Goal: Information Seeking & Learning: Check status

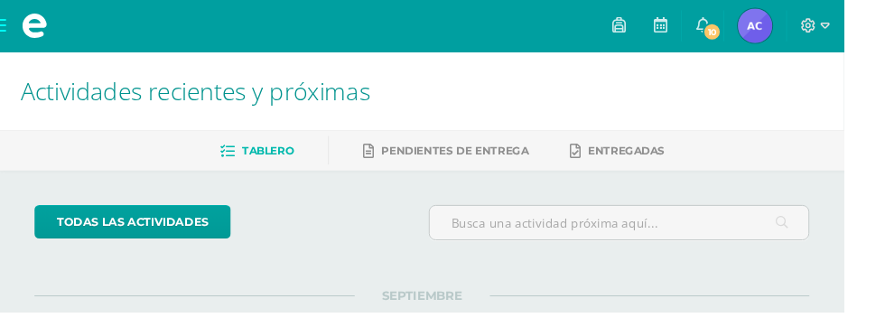
click at [257, 154] on span "Tablero" at bounding box center [281, 158] width 54 height 14
click at [810, 34] on img at bounding box center [792, 27] width 36 height 36
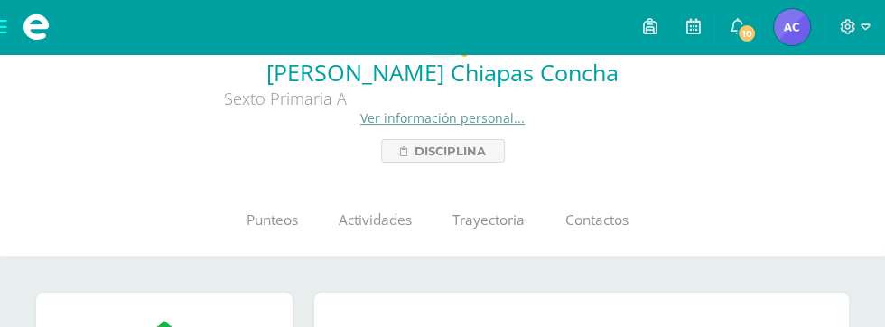
click at [497, 119] on link "Ver información personal..." at bounding box center [442, 117] width 164 height 17
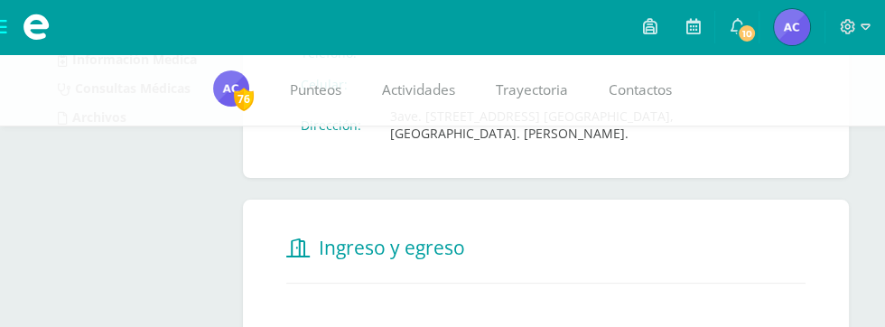
click at [321, 86] on span "Punteos" at bounding box center [315, 89] width 51 height 19
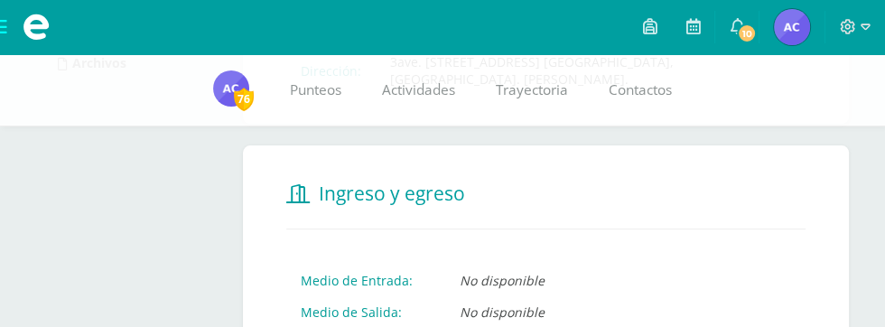
scroll to position [299, 0]
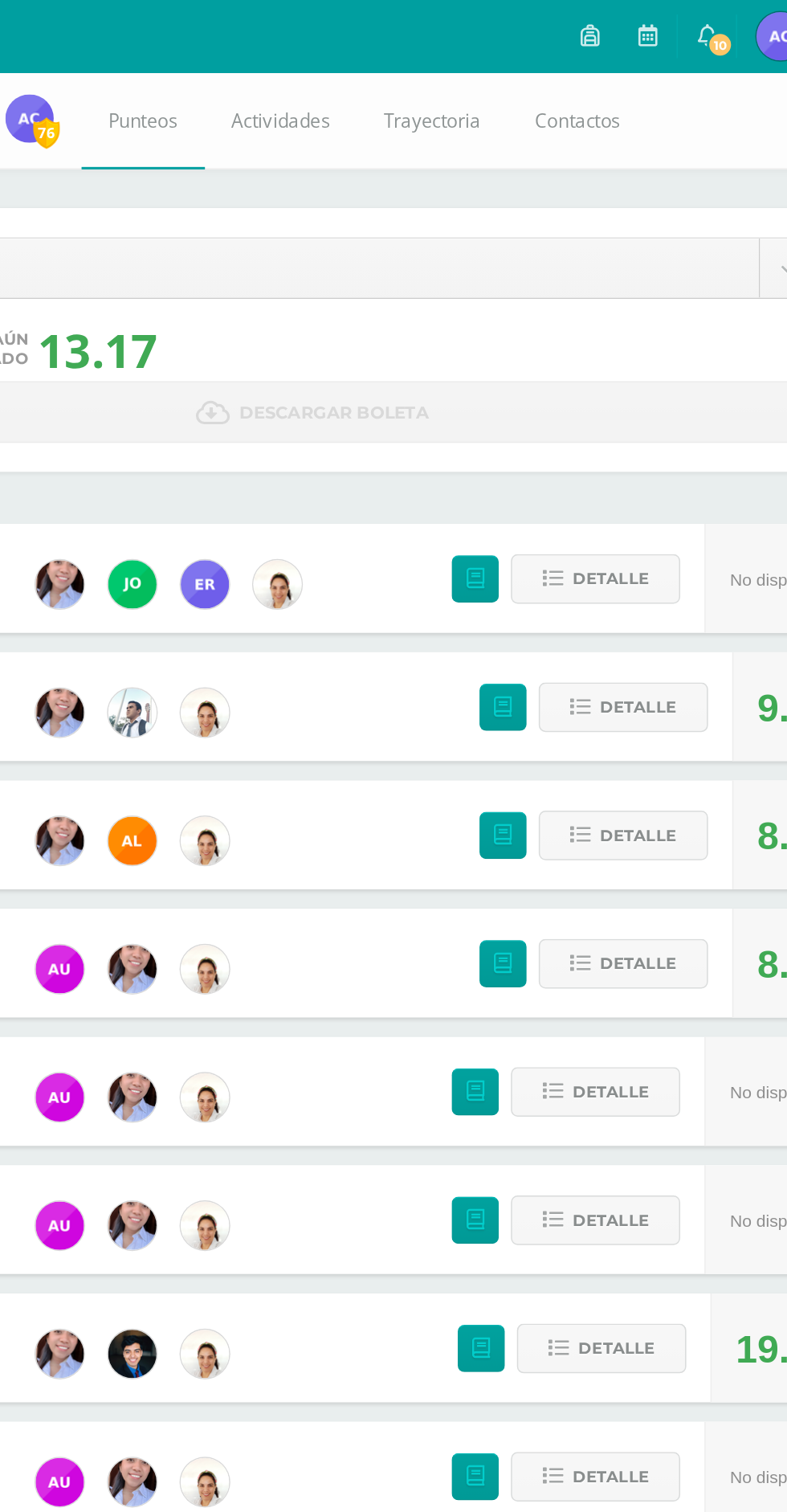
click at [616, 28] on icon at bounding box center [616, 23] width 12 height 14
click at [645, 42] on link "10" at bounding box center [654, 24] width 38 height 48
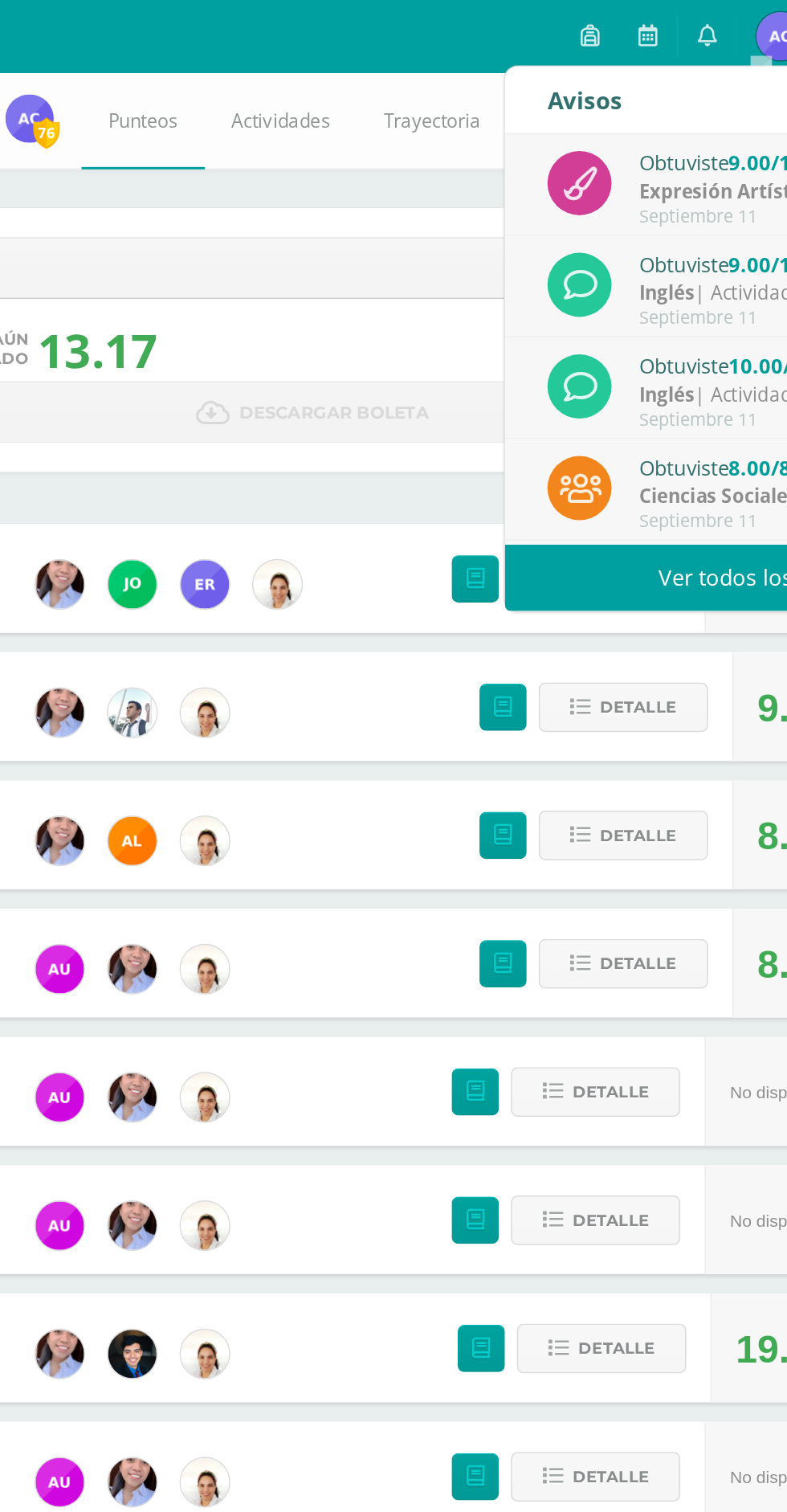
click at [597, 36] on link at bounding box center [577, 24] width 38 height 48
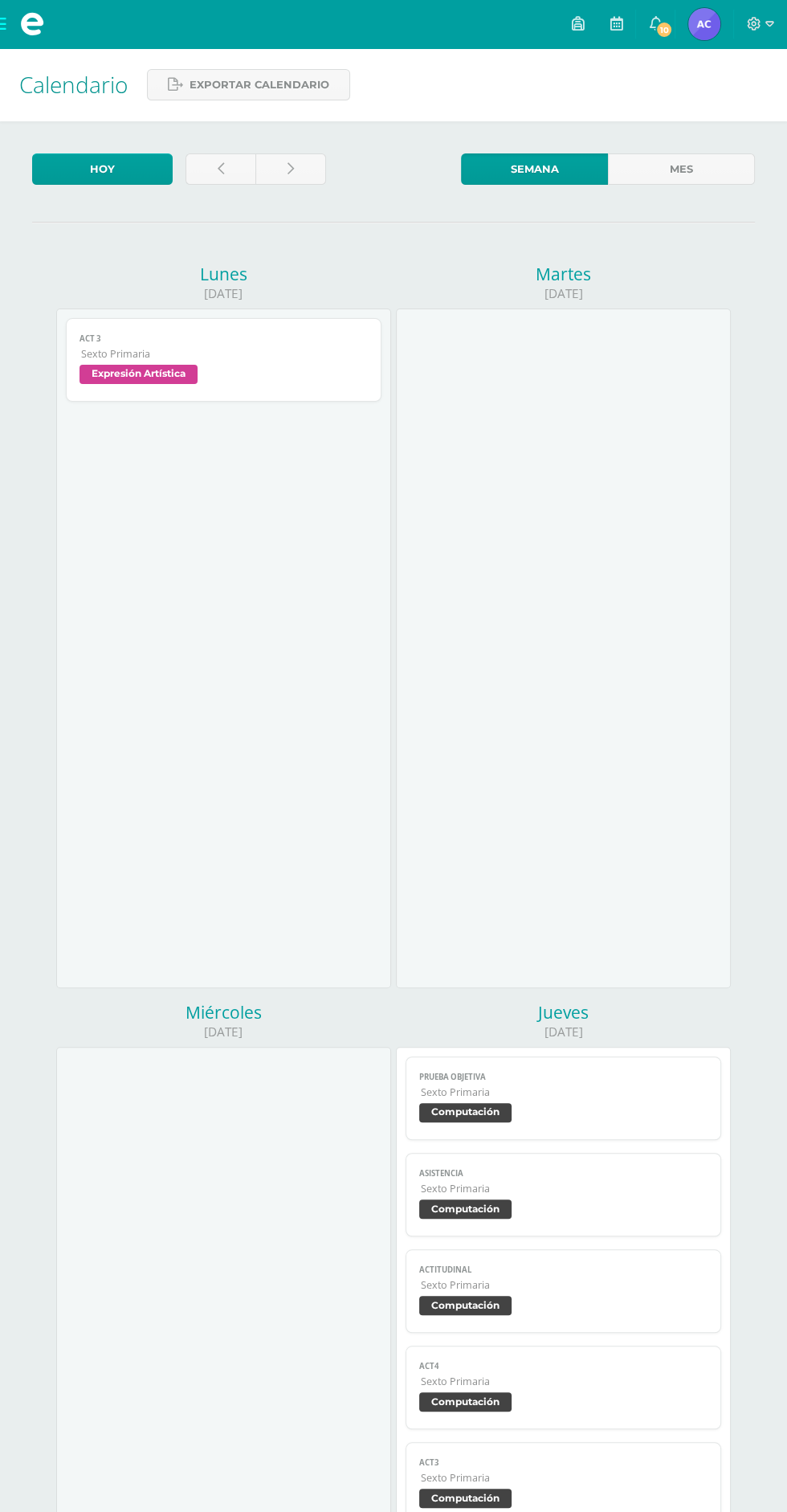
click at [666, 33] on span "10" at bounding box center [664, 29] width 18 height 18
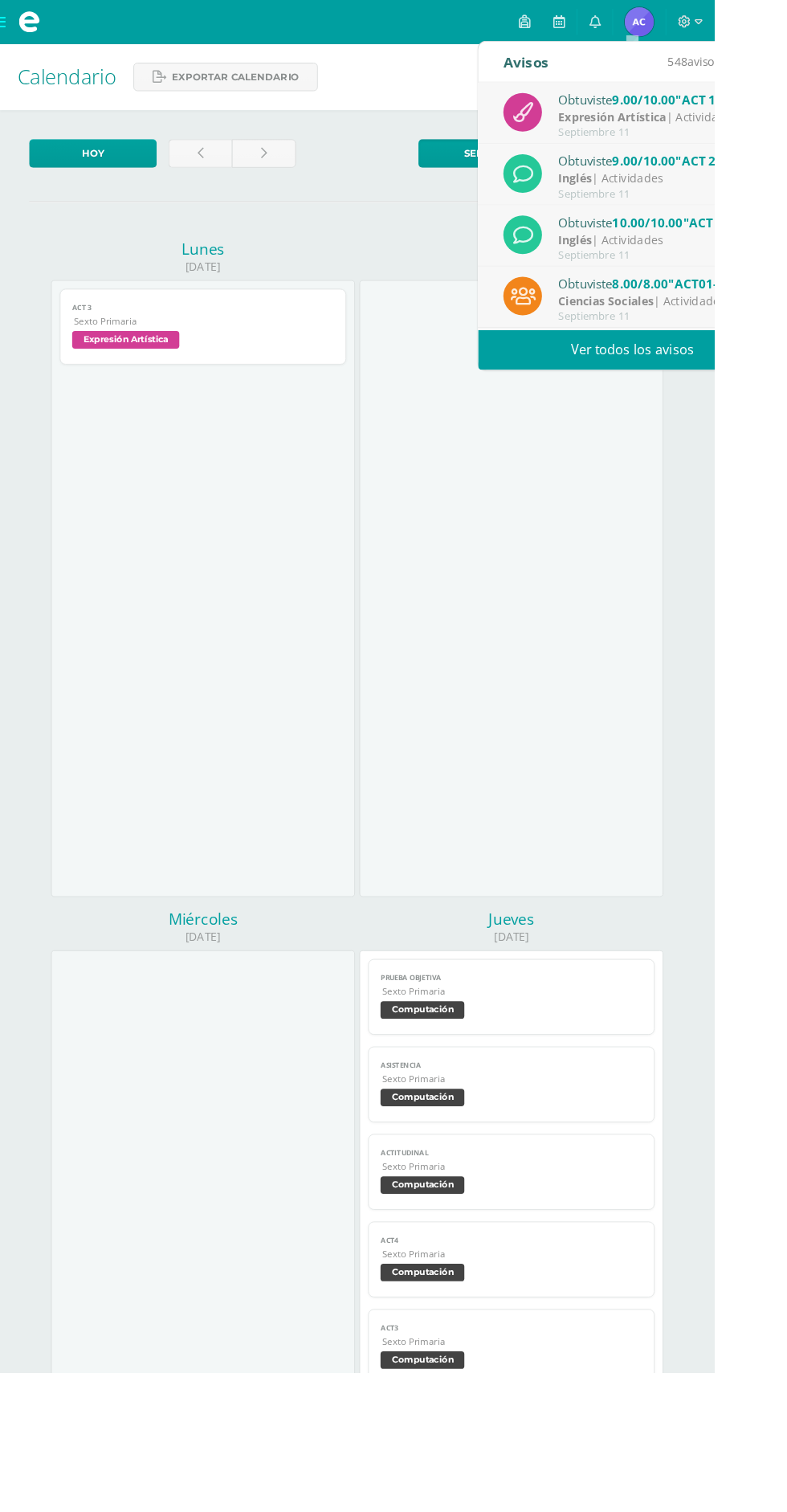
click at [662, 19] on icon at bounding box center [655, 23] width 12 height 14
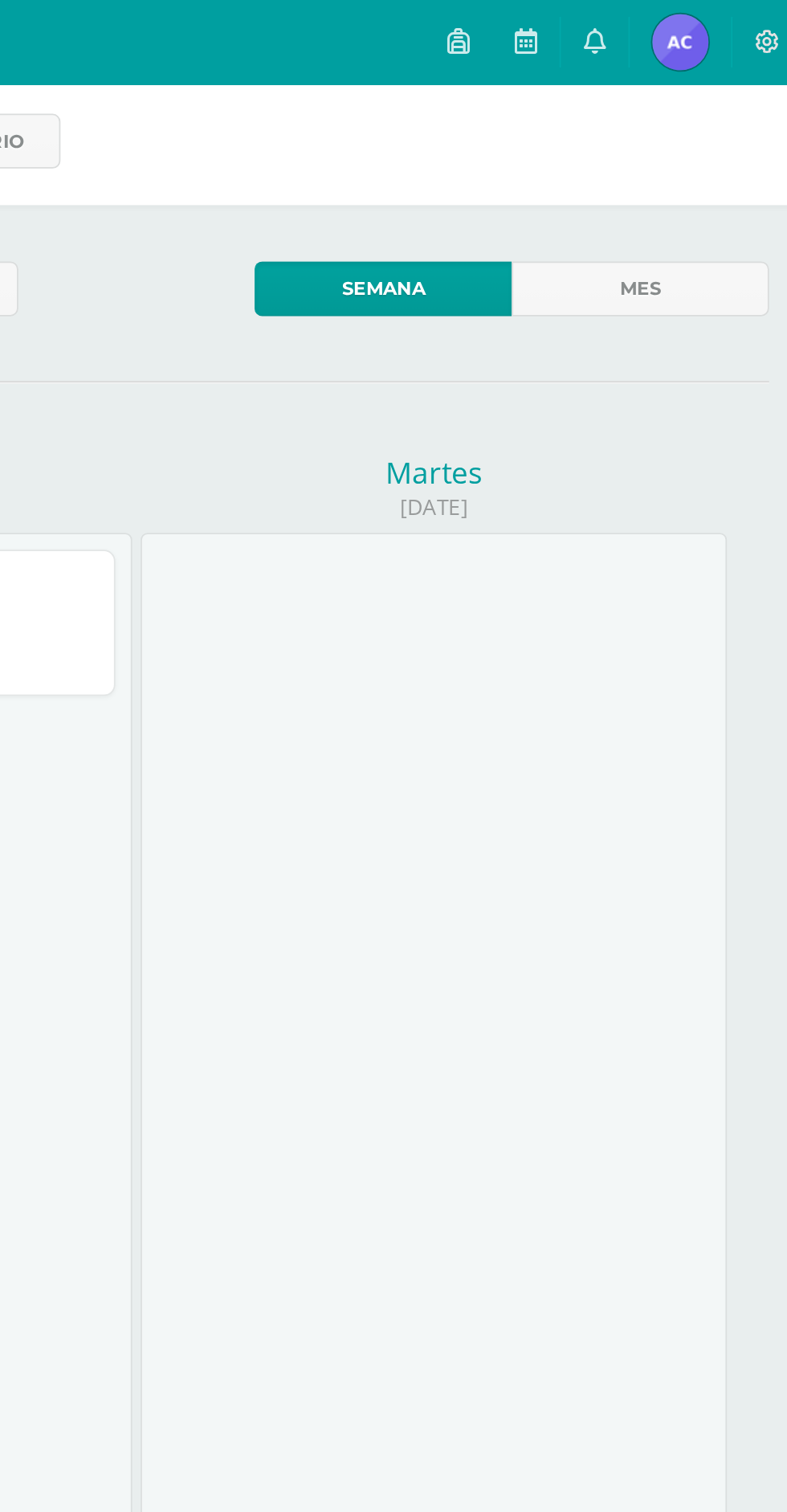
scroll to position [4, 0]
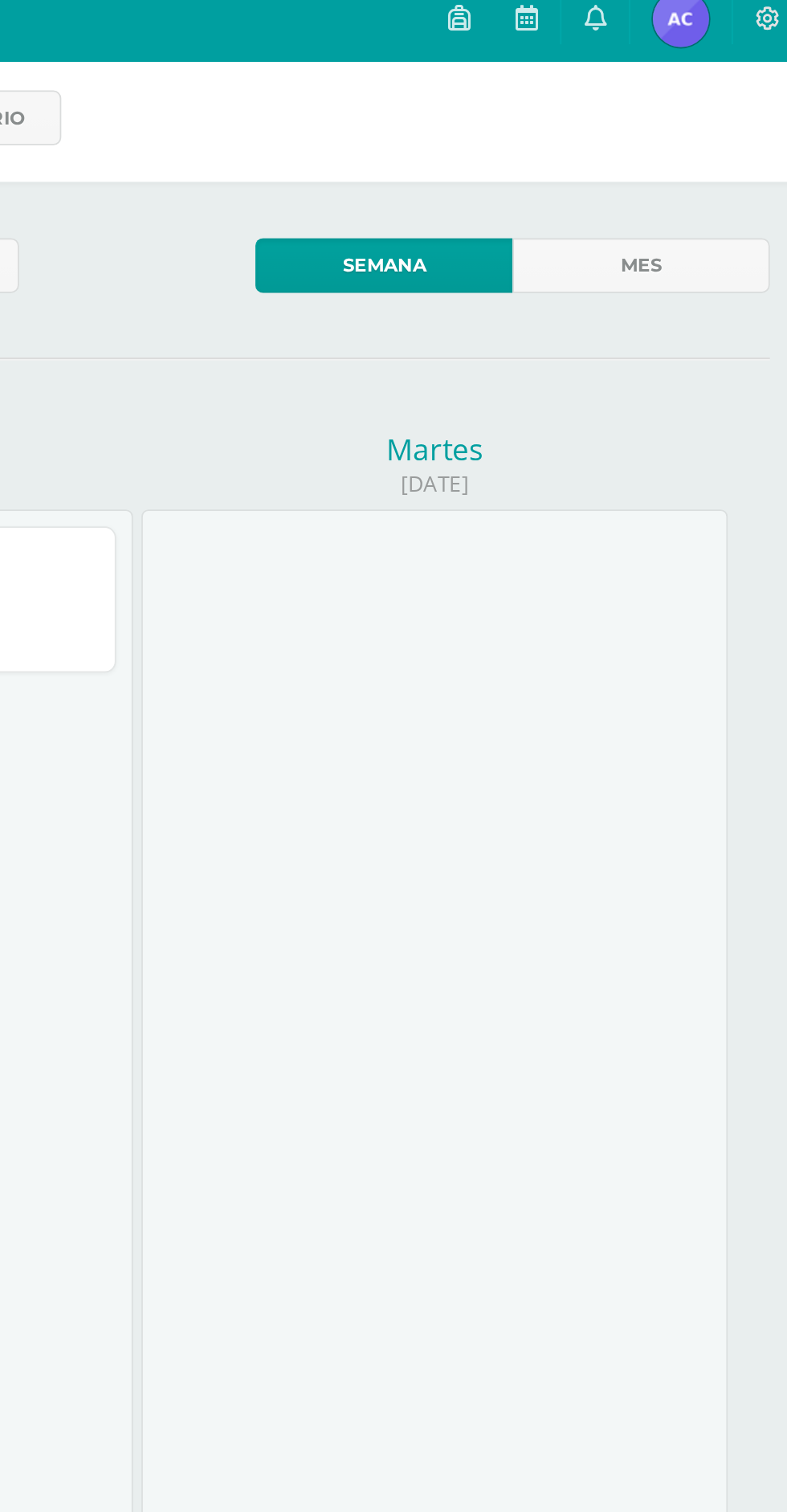
click at [650, 20] on icon at bounding box center [655, 23] width 12 height 14
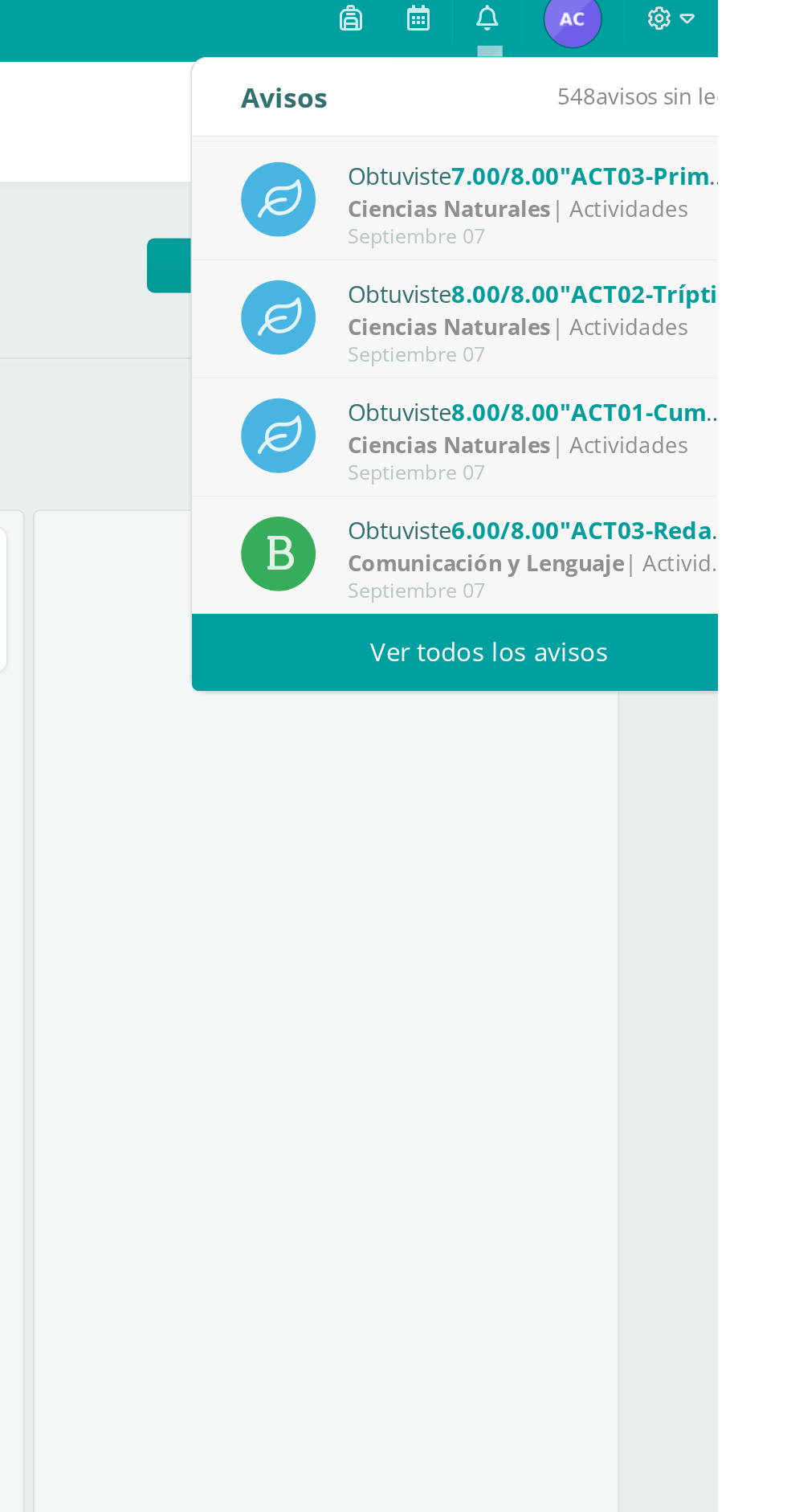
scroll to position [0, 0]
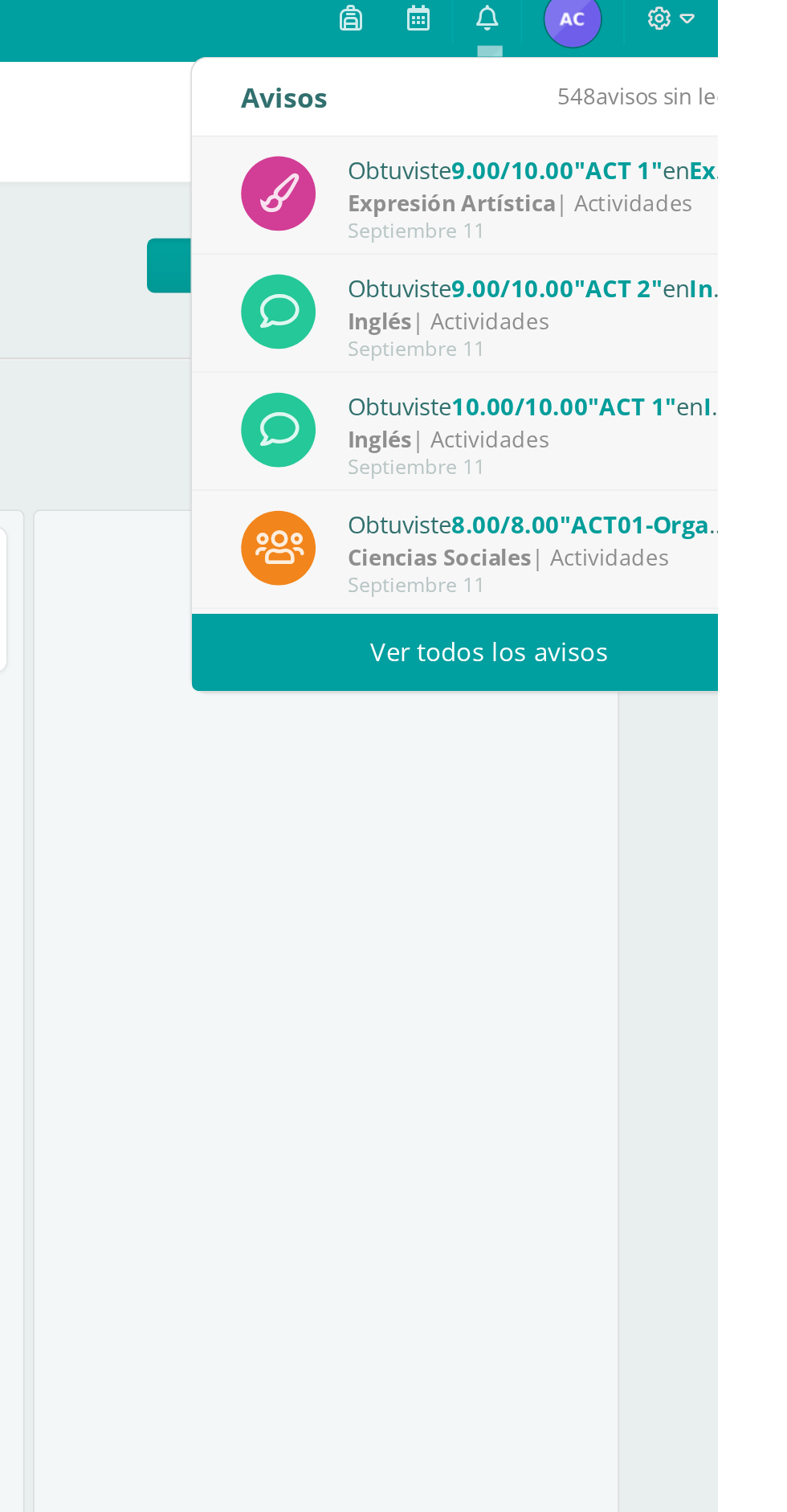
click at [733, 398] on link "Ver todos los avisos" at bounding box center [656, 386] width 340 height 44
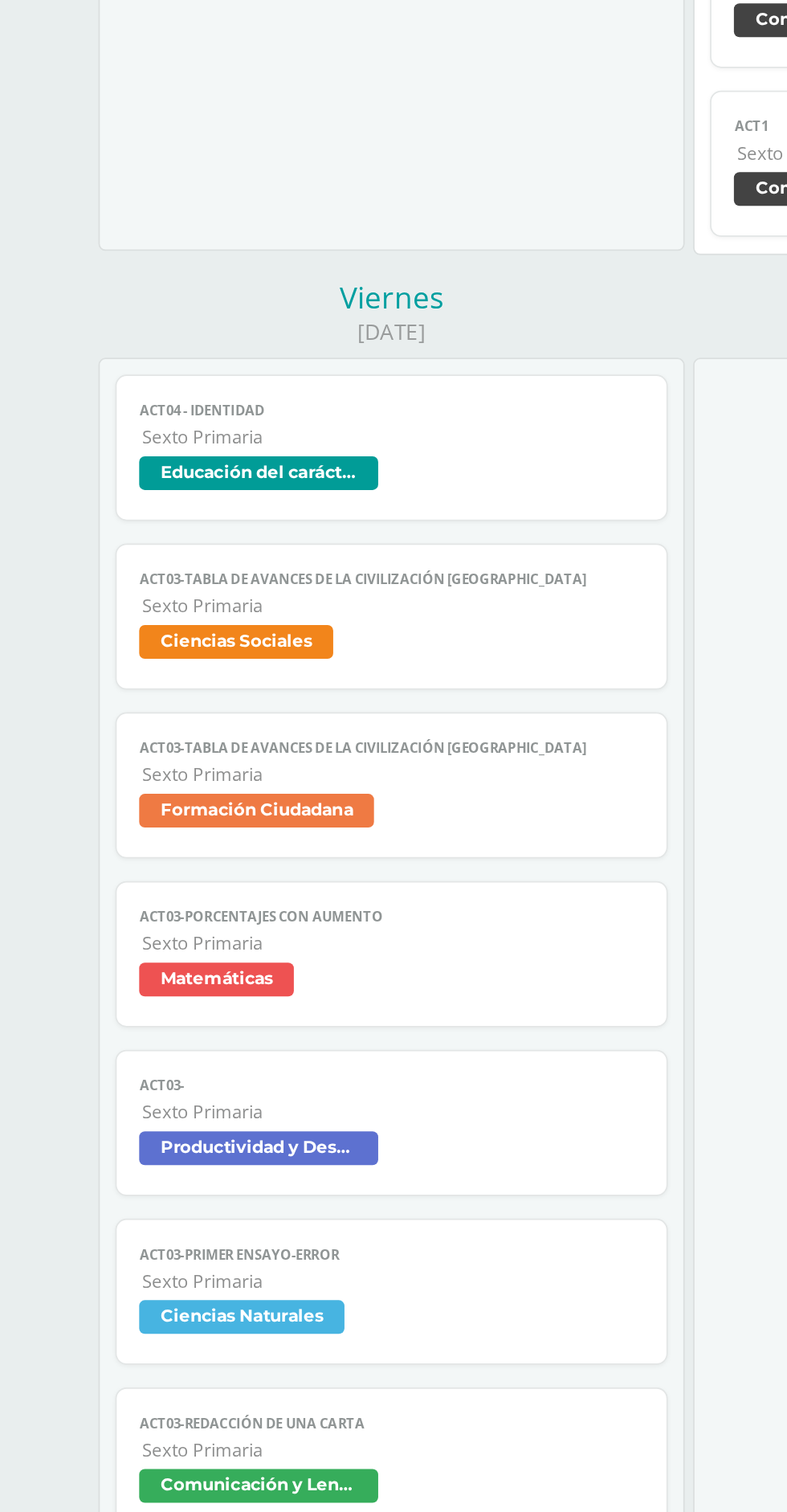
scroll to position [1762, 0]
